Goal: Communication & Community: Share content

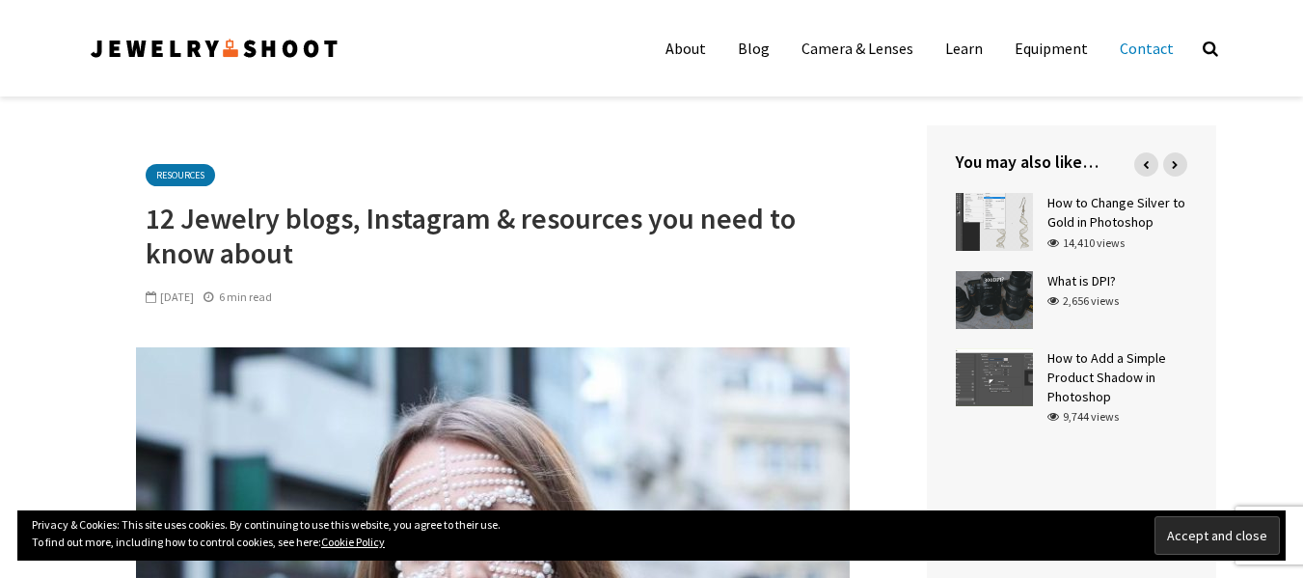
click at [1154, 47] on link "Contact" at bounding box center [1146, 48] width 83 height 39
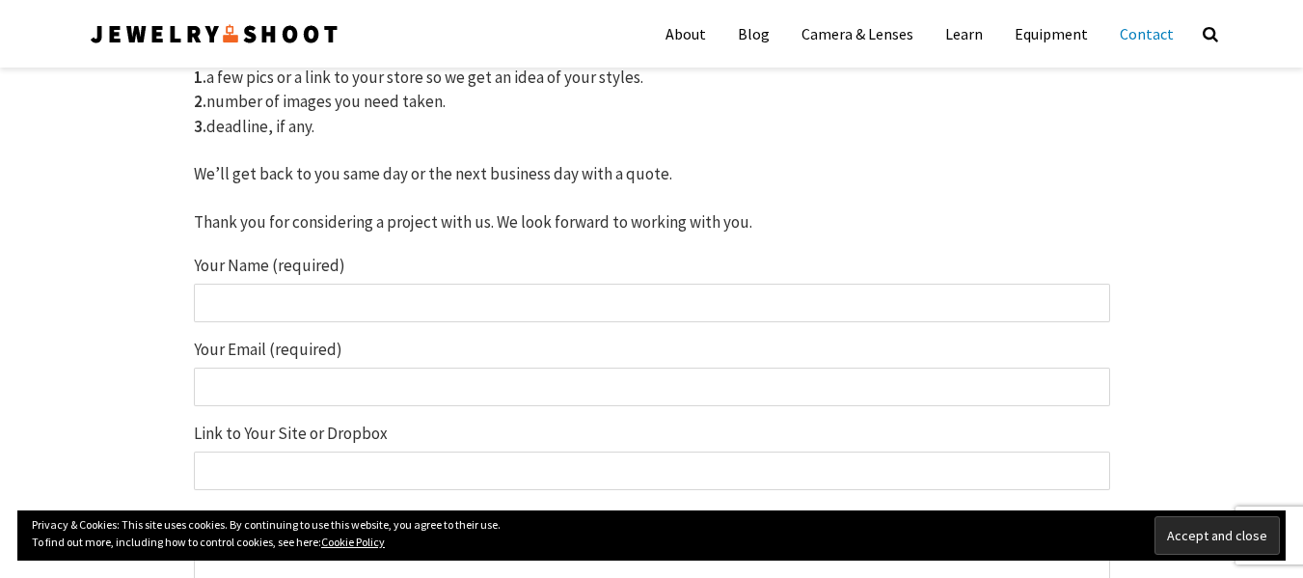
scroll to position [304, 0]
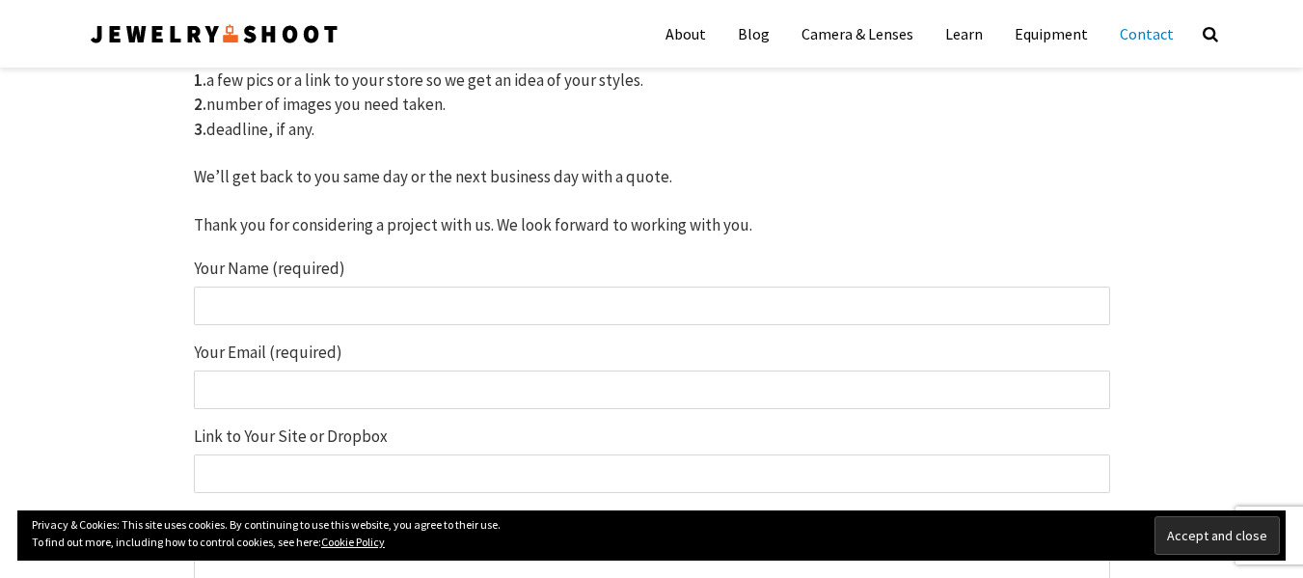
click at [740, 310] on input "Your Name (required)" at bounding box center [652, 305] width 916 height 39
click at [355, 309] on input "Your Name (required)" at bounding box center [652, 305] width 916 height 39
paste input "https://tremunpiercing.com/"
click at [259, 303] on input "https://tremunpiercing.com/" at bounding box center [652, 305] width 916 height 39
click at [363, 313] on input "tremunpiercing.com/" at bounding box center [652, 305] width 916 height 39
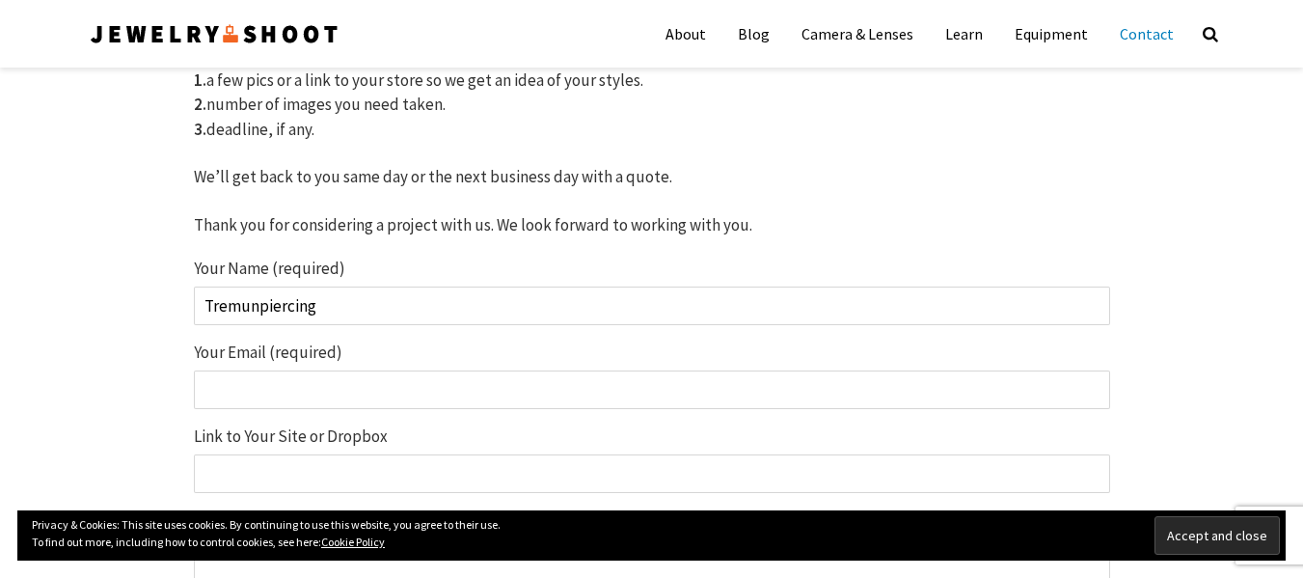
type input "Tremunpiercing"
click at [345, 395] on input "Your Email (required)" at bounding box center [652, 389] width 916 height 39
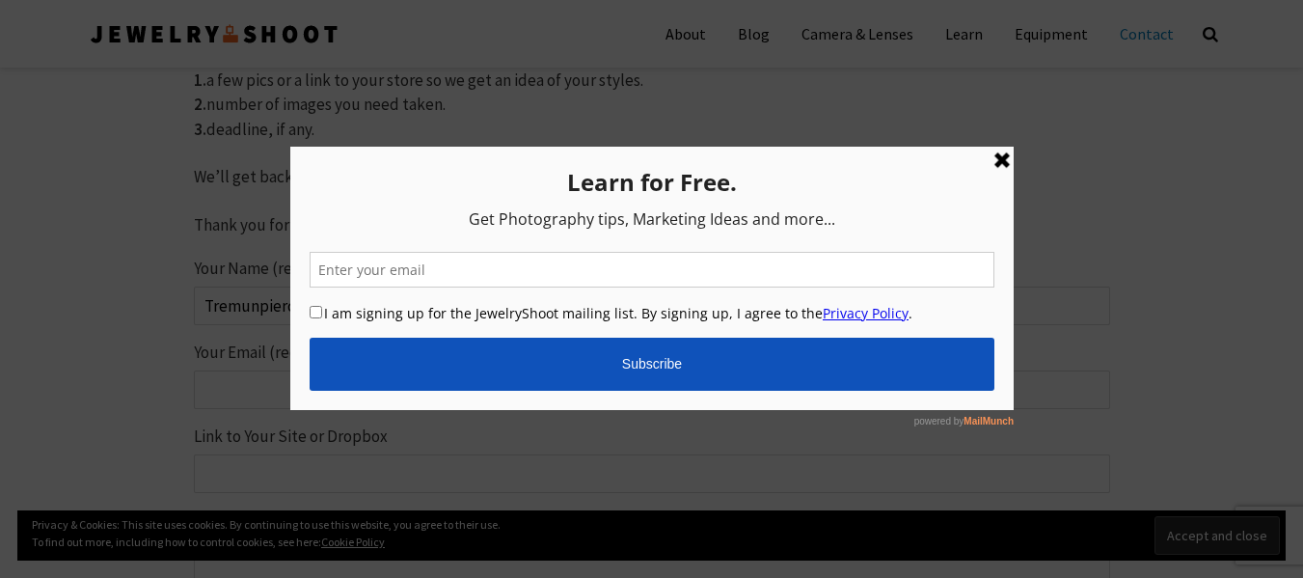
click at [615, 270] on input "email" at bounding box center [651, 270] width 685 height 36
click at [314, 311] on input "I am signing up for the JewelryShoot mailing list. By signing up, I agree to th…" at bounding box center [315, 312] width 13 height 13
checkbox input "true"
click at [995, 164] on link at bounding box center [1001, 160] width 23 height 23
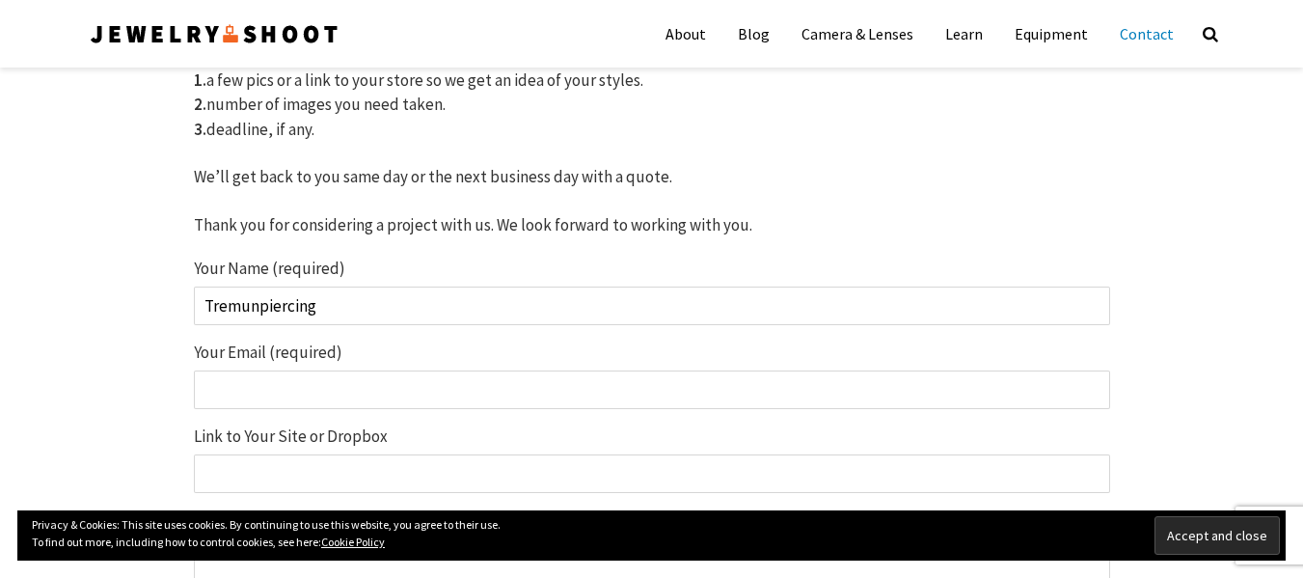
click at [261, 392] on input "Your Email (required)" at bounding box center [652, 389] width 916 height 39
paste input "fasdswse1@gmail.com"
type input "fasdswse1@gmail.com"
click at [238, 484] on input "Link to Your Site or Dropbox" at bounding box center [652, 473] width 916 height 39
click at [451, 458] on input "Link to Your Site or Dropbox" at bounding box center [652, 473] width 916 height 39
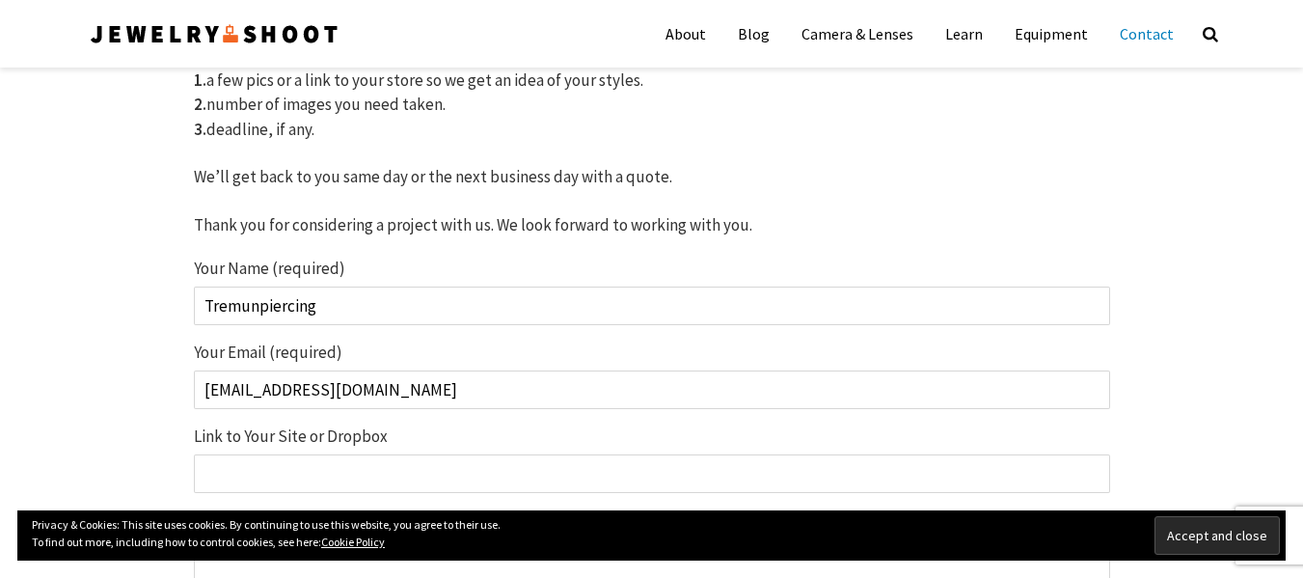
paste input "https://tremunpiercing.com/"
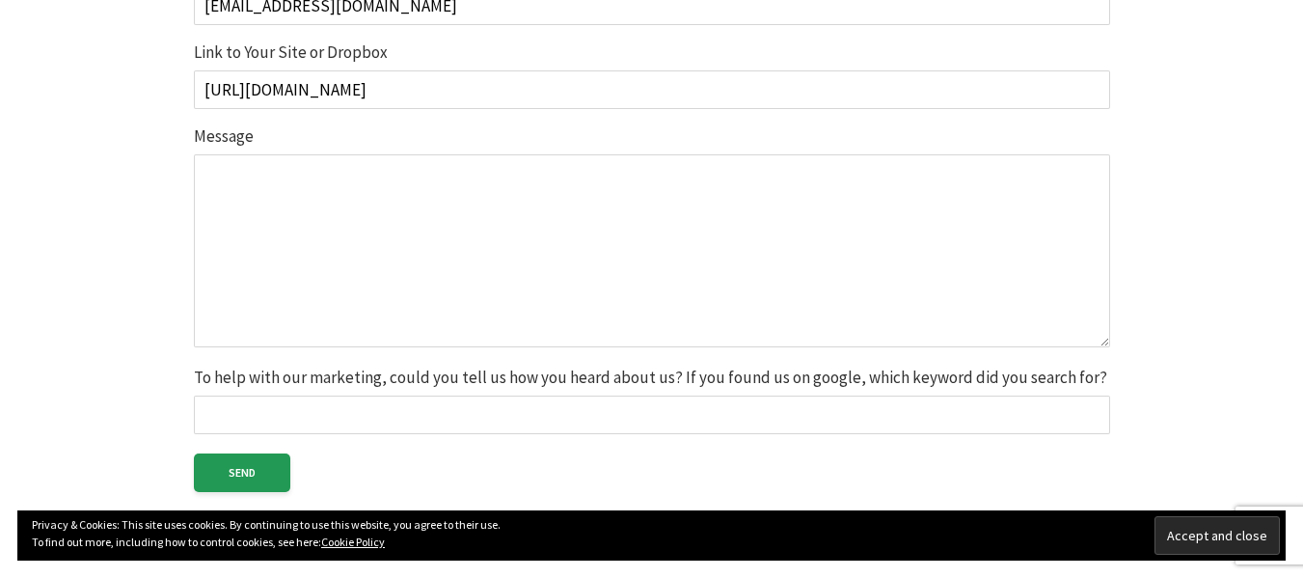
scroll to position [694, 0]
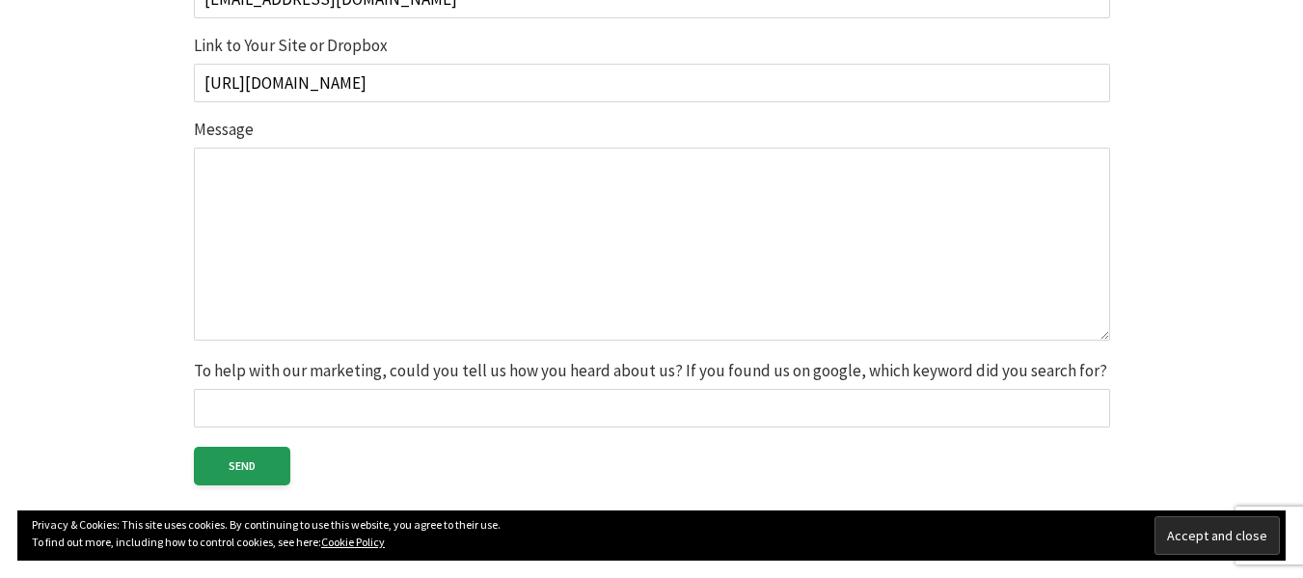
type input "https://tremunpiercing.com/"
click at [841, 195] on textarea "Message" at bounding box center [652, 244] width 916 height 193
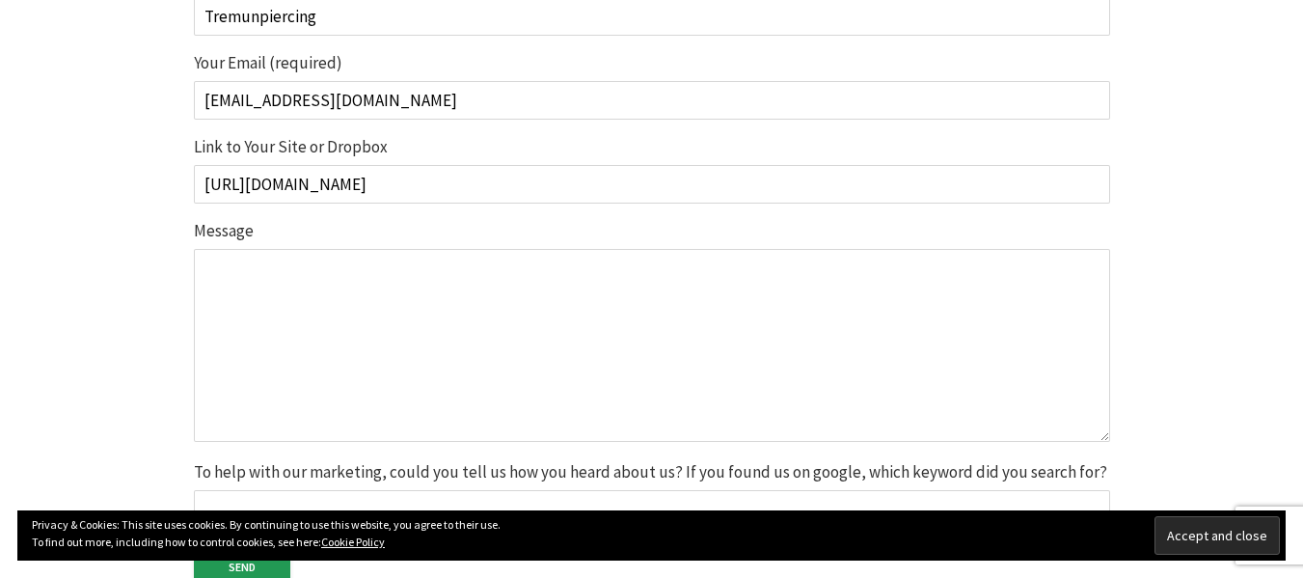
scroll to position [604, 0]
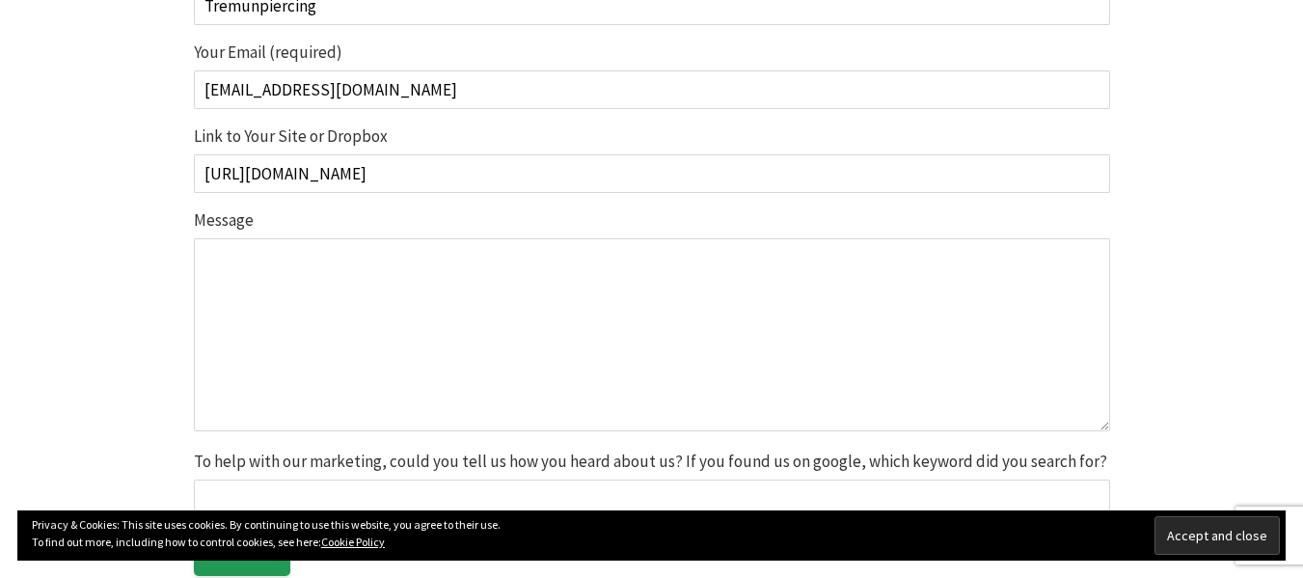
click at [799, 279] on textarea "Message" at bounding box center [652, 334] width 916 height 193
paste textarea "Hi Jewelry Shoot Team, I hope you’re well! I’m reaching out on behalf of Tremun…"
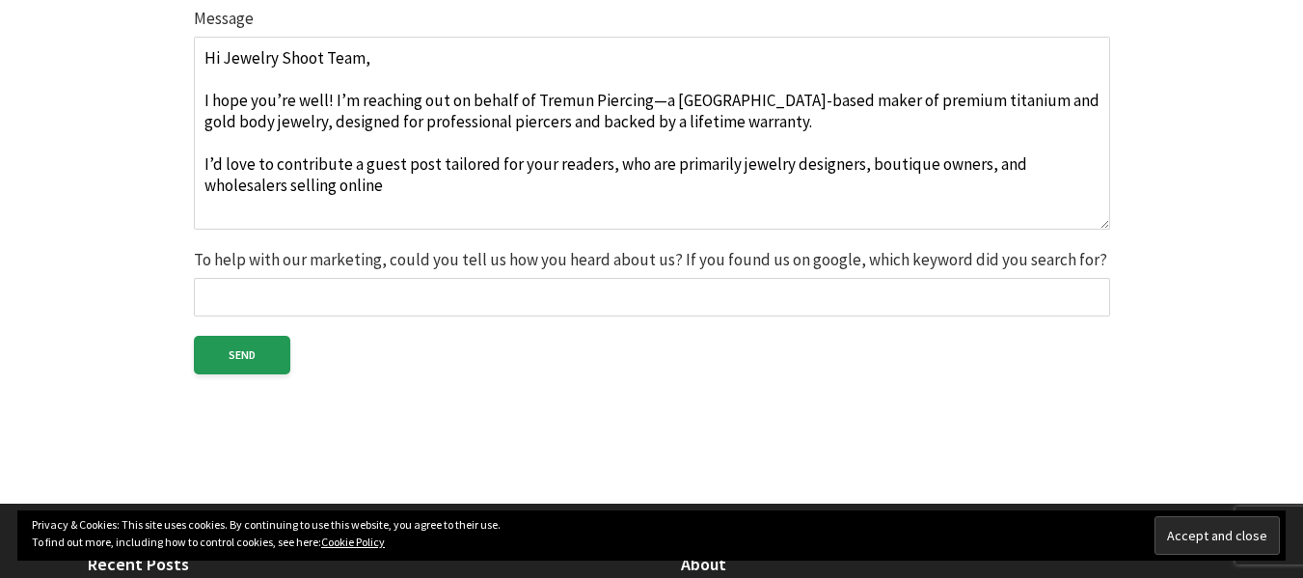
scroll to position [857, 0]
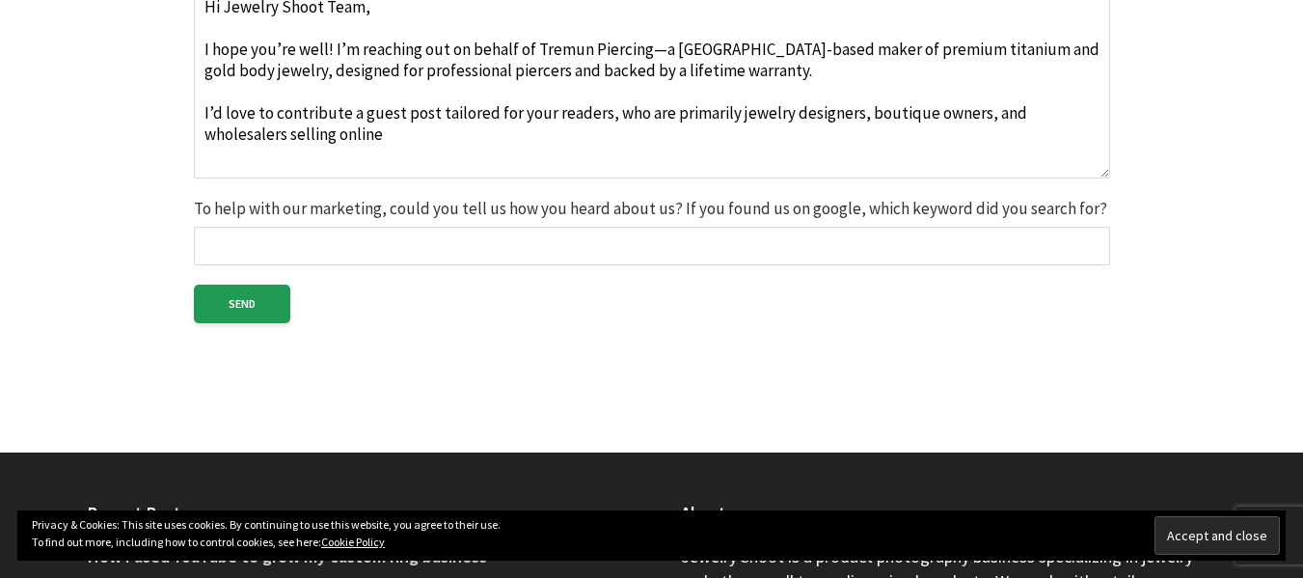
type textarea "Hi Jewelry Shoot Team, I hope you’re well! I’m reaching out on behalf of Tremun…"
click at [386, 245] on input "To help with our marketing, could you tell us how you heard about us? If you fo…" at bounding box center [652, 246] width 916 height 39
drag, startPoint x: 342, startPoint y: 147, endPoint x: 198, endPoint y: 115, distance: 148.1
click at [198, 115] on textarea "Hi Jewelry Shoot Team, I hope you’re well! I’m reaching out on behalf of Tremun…" at bounding box center [652, 82] width 916 height 193
click at [216, 251] on input "To help with our marketing, could you tell us how you heard about us? If you fo…" at bounding box center [652, 246] width 916 height 39
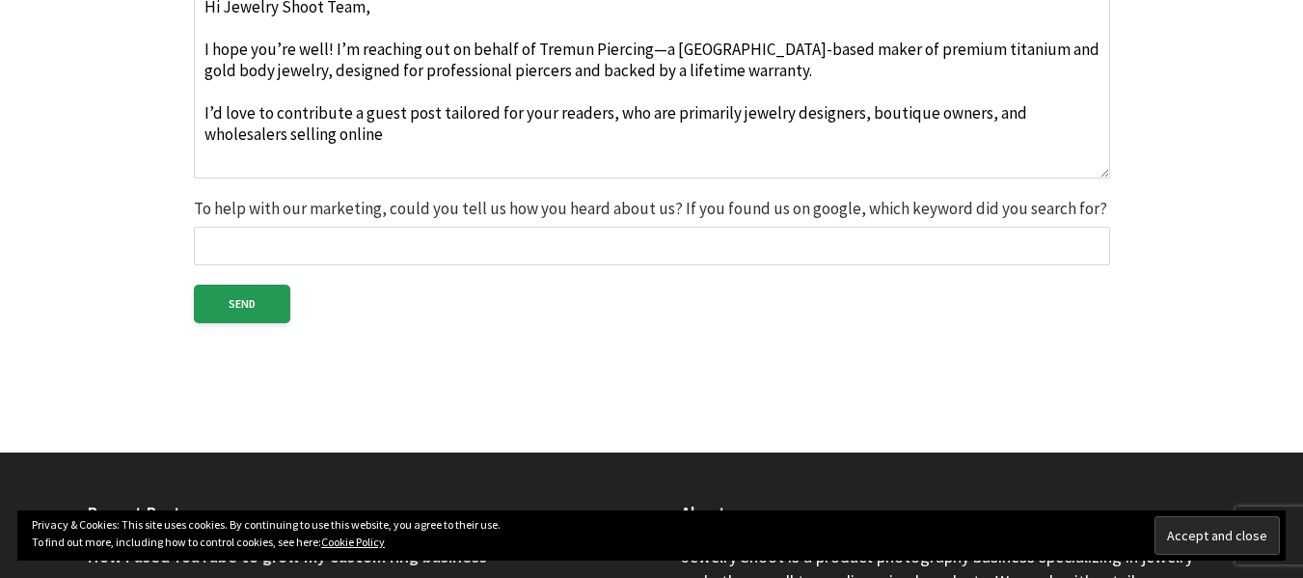
paste input "I’d love to contribute a guest post tailored for your readers, who are primaril…"
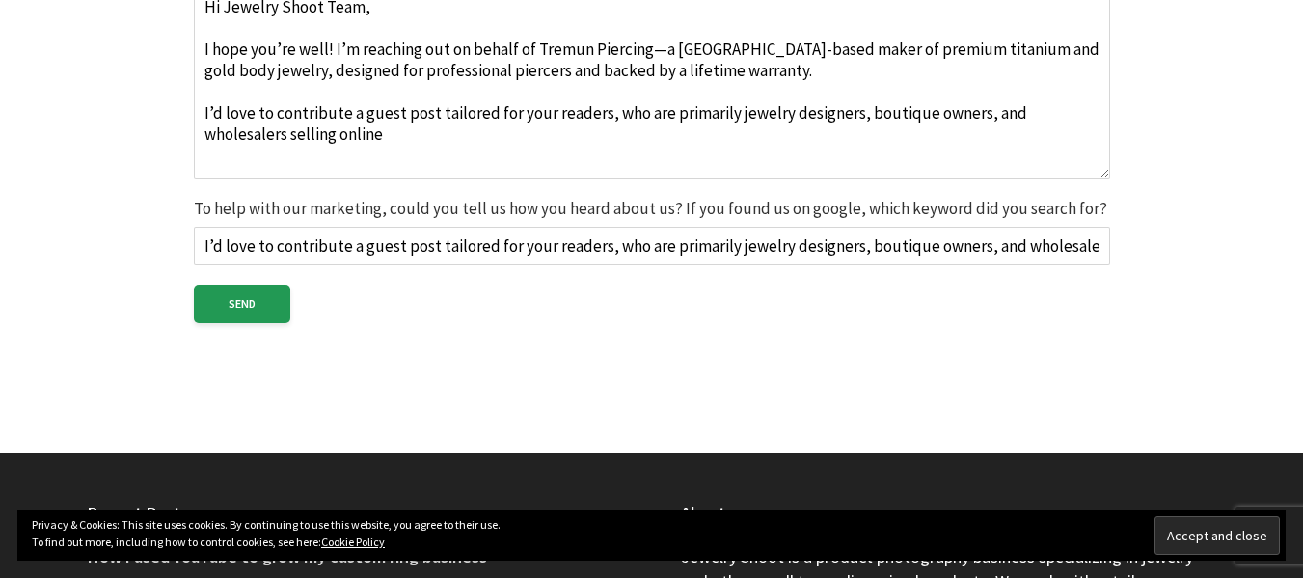
scroll to position [0, 87]
type input "I’d love to contribute a guest post tailored for your readers, who are primaril…"
drag, startPoint x: 312, startPoint y: 143, endPoint x: 201, endPoint y: 108, distance: 116.2
click at [201, 108] on textarea "Hi Jewelry Shoot Team, I hope you’re well! I’m reaching out on behalf of Tremun…" at bounding box center [652, 82] width 916 height 193
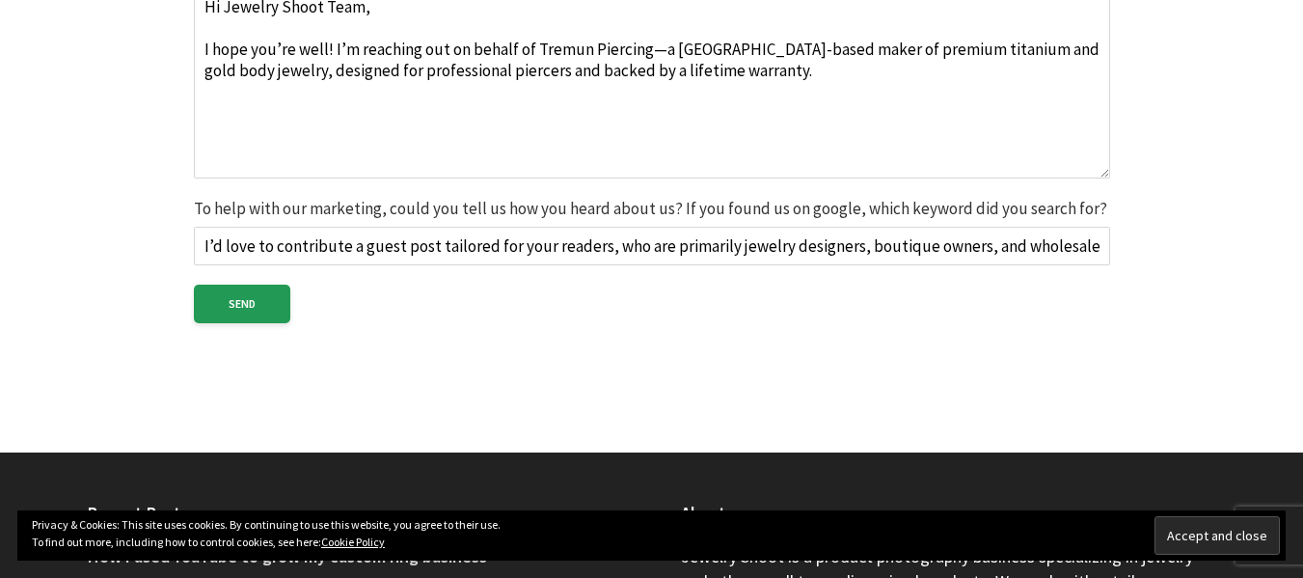
click at [512, 234] on input "I’d love to contribute a guest post tailored for your readers, who are primaril…" at bounding box center [652, 246] width 916 height 39
click at [208, 122] on textarea "Hi Jewelry Shoot Team, I hope you’re well! I’m reaching out on behalf of Tremun…" at bounding box center [652, 82] width 916 height 193
paste textarea "I’d love to contribute a guest post tailored for your readers, who are primaril…"
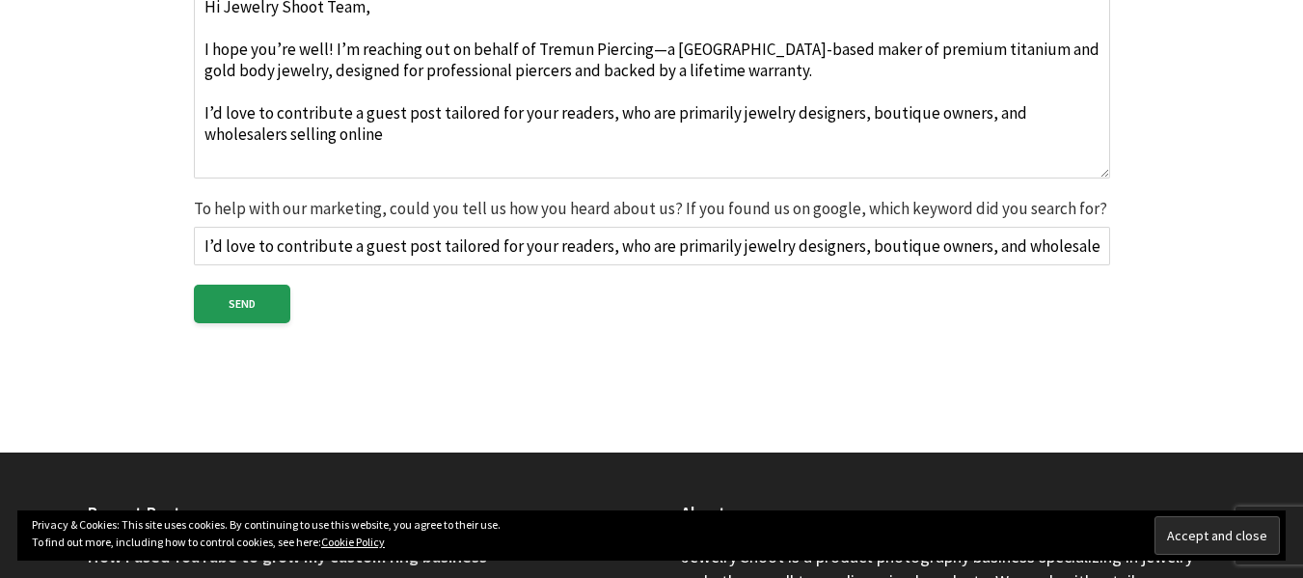
type textarea "Hi Jewelry Shoot Team, I hope you’re well! I’m reaching out on behalf of Tremun…"
click at [618, 254] on input "I’d love to contribute a guest post tailored for your readers, who are primaril…" at bounding box center [652, 246] width 916 height 39
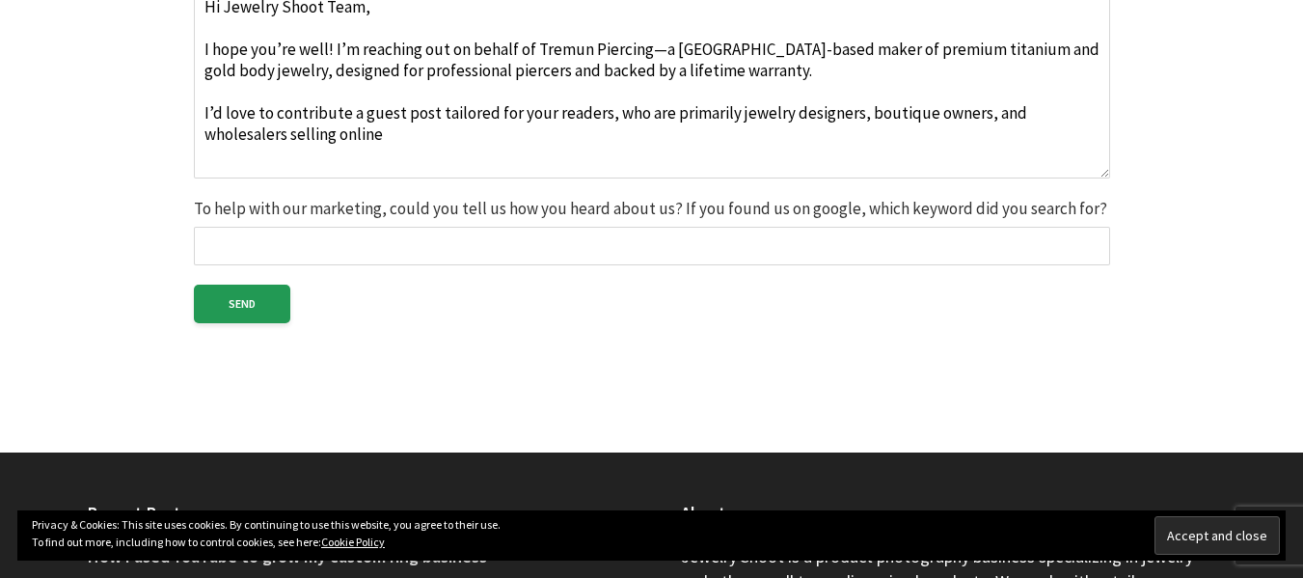
click at [417, 248] on input "To help with our marketing, could you tell us how you heard about us? If you fo…" at bounding box center [652, 246] width 916 height 39
paste input "Valerie Moissanite White"
click at [210, 245] on input "Valerie Moissanite White" at bounding box center [652, 246] width 916 height 39
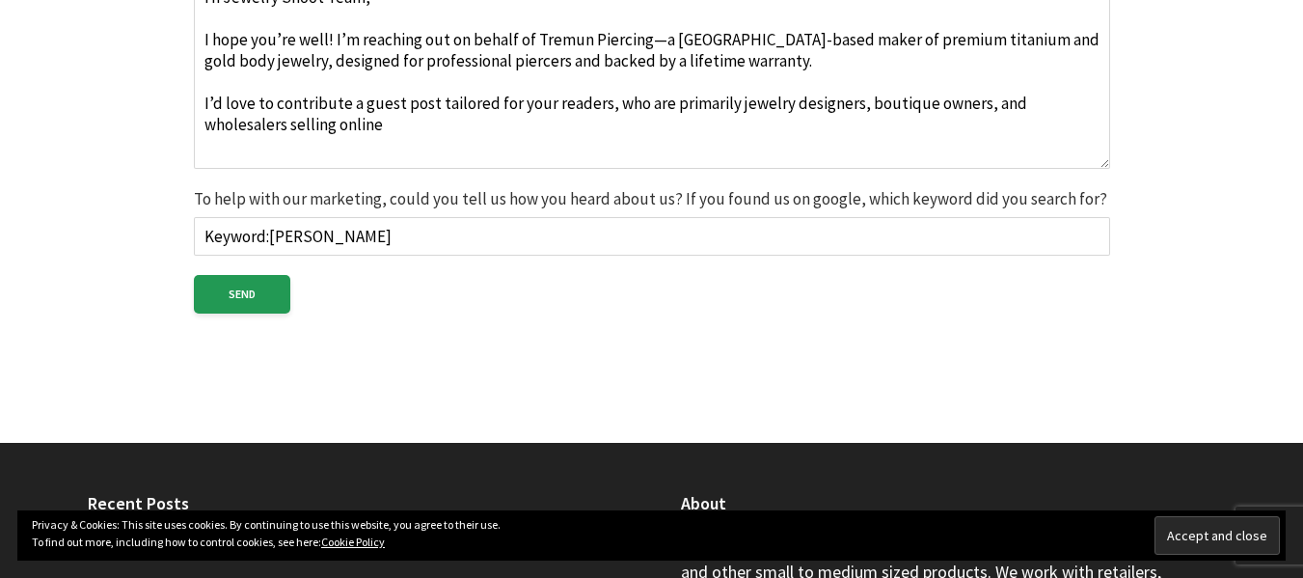
scroll to position [940, 0]
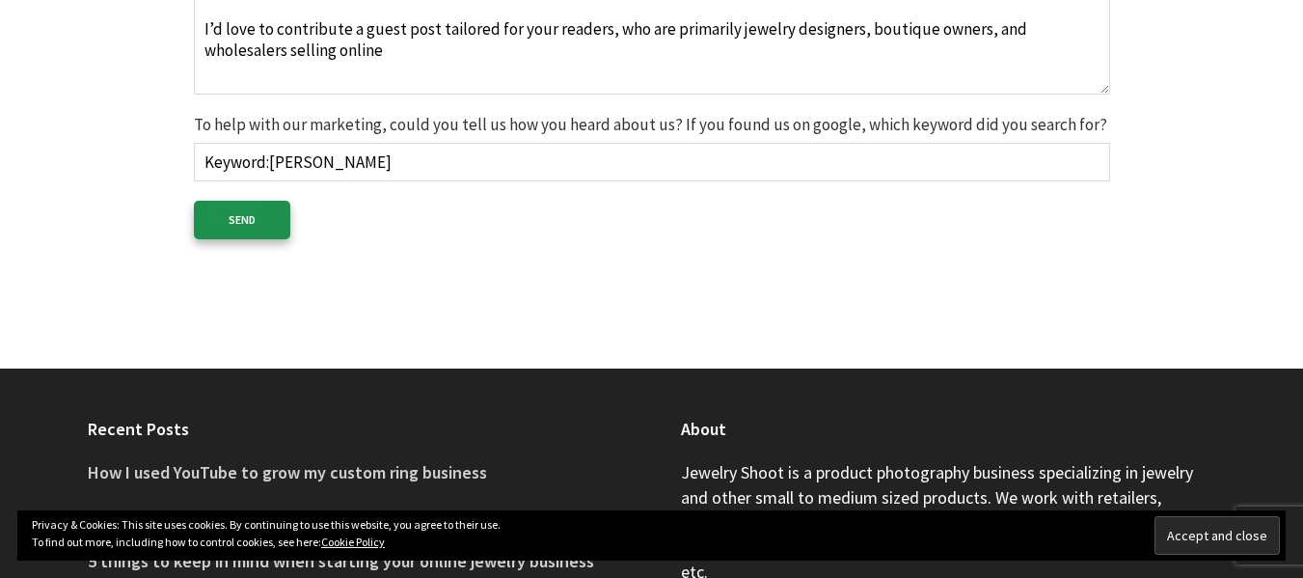
type input "Keyword:Valerie Moissanite White"
click at [257, 217] on input "Send" at bounding box center [242, 220] width 96 height 39
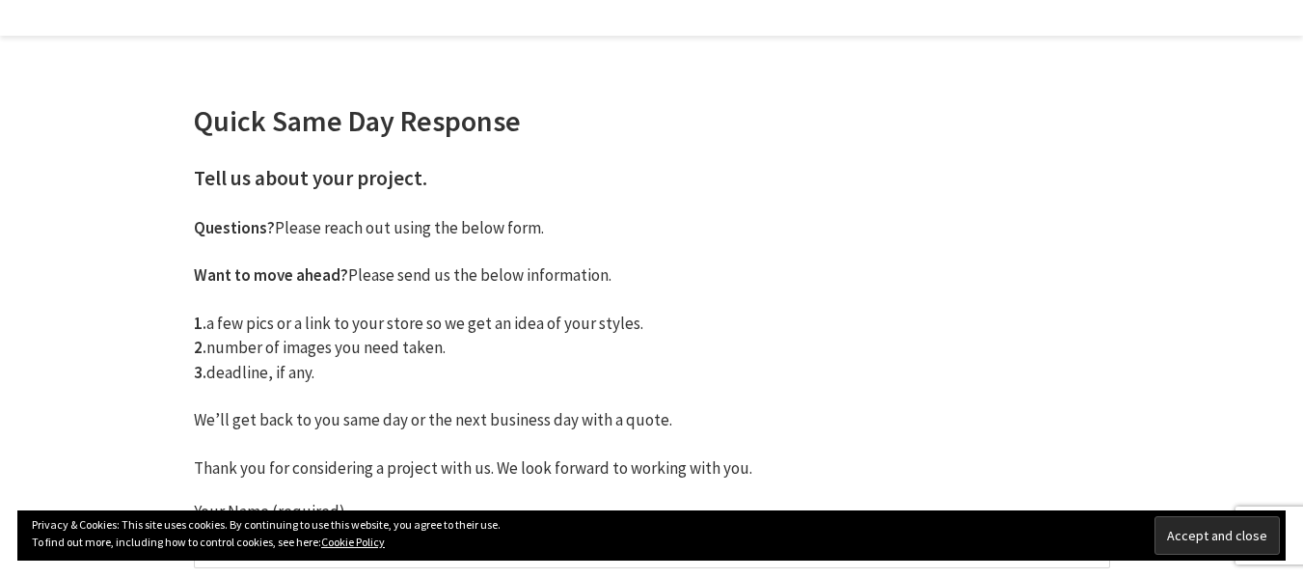
scroll to position [0, 0]
